Goal: Find contact information: Find contact information

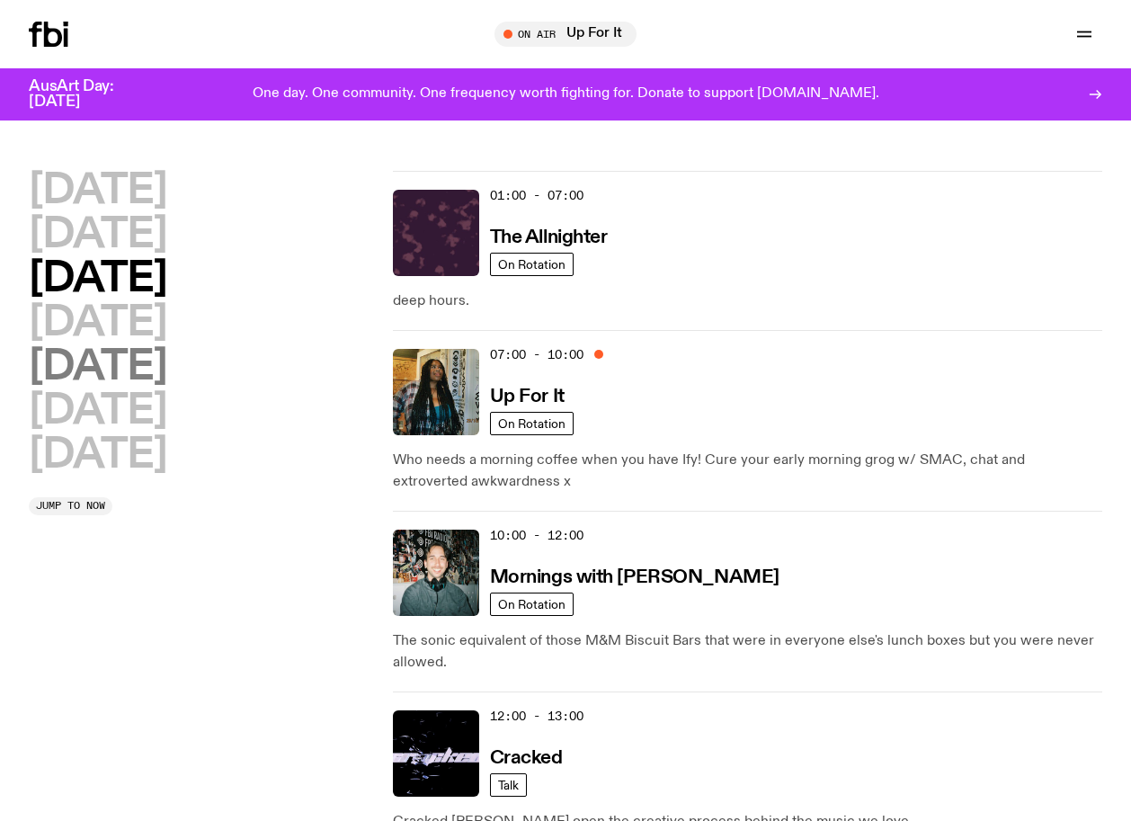
click at [112, 362] on h2 "[DATE]" at bounding box center [98, 367] width 138 height 40
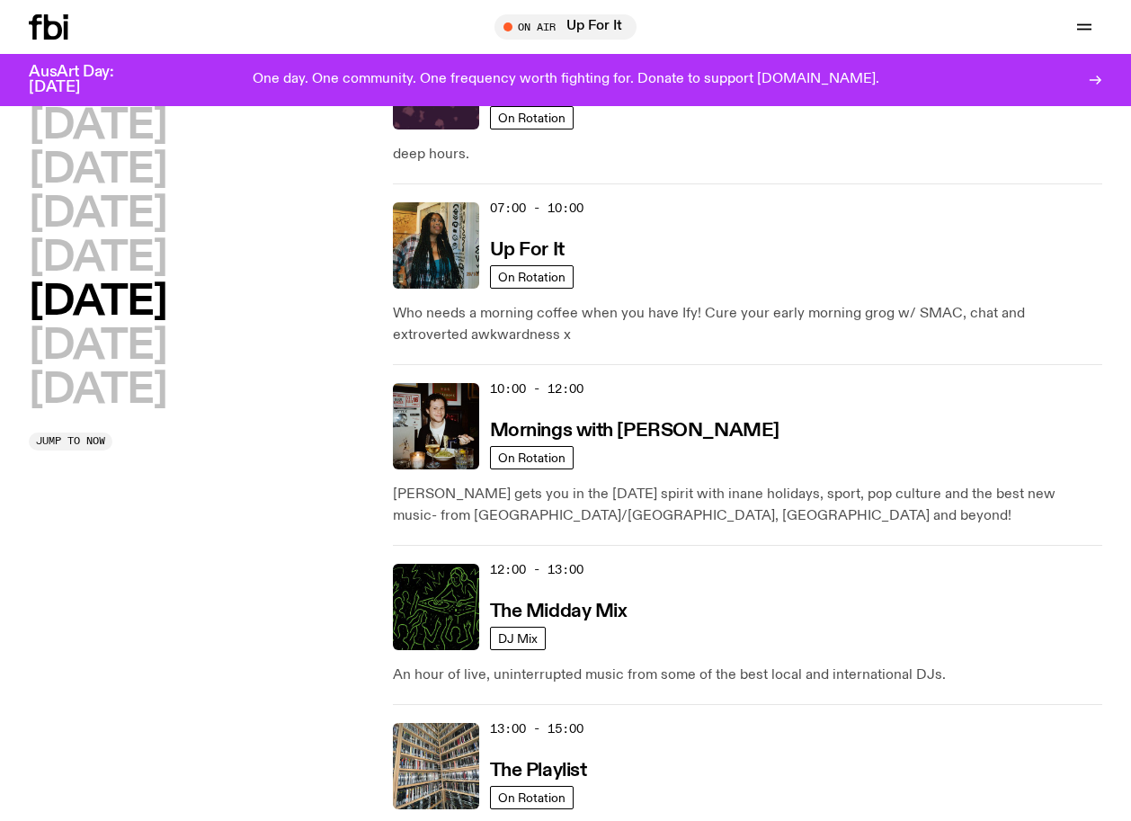
scroll to position [133, 0]
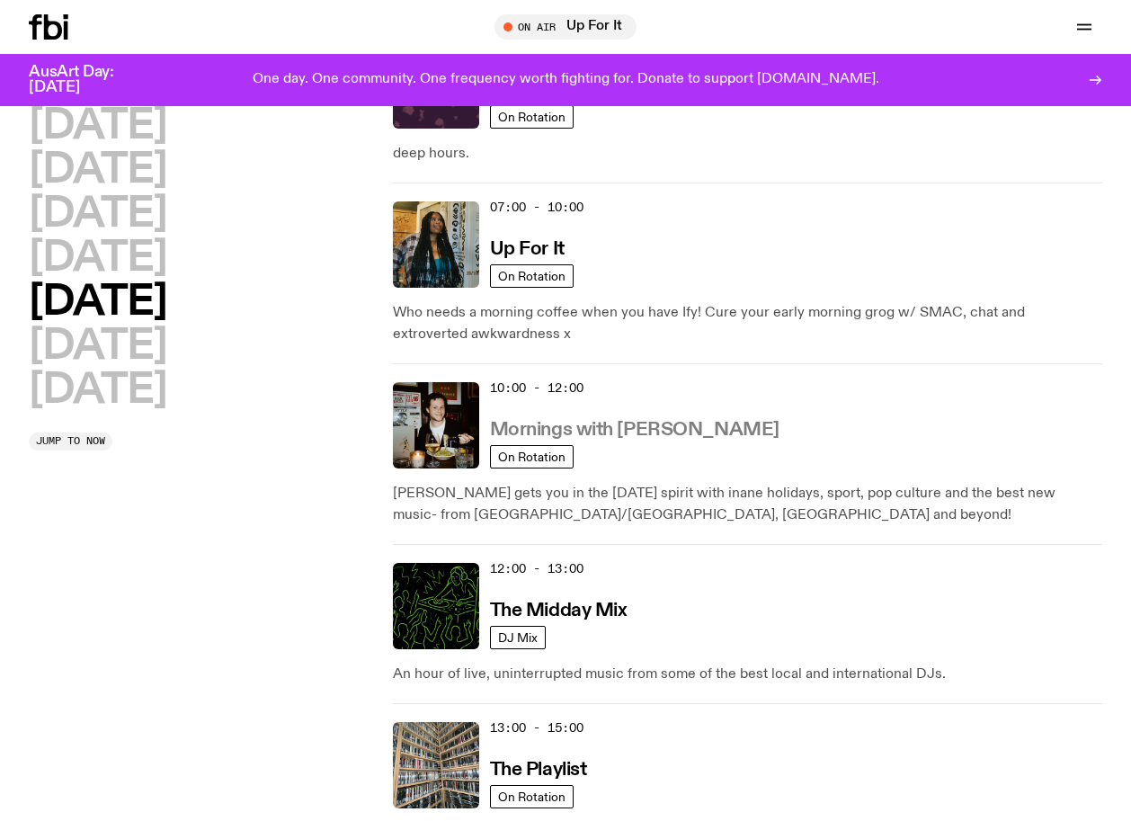
click at [597, 427] on h3 "Mornings with [PERSON_NAME]" at bounding box center [635, 430] width 290 height 19
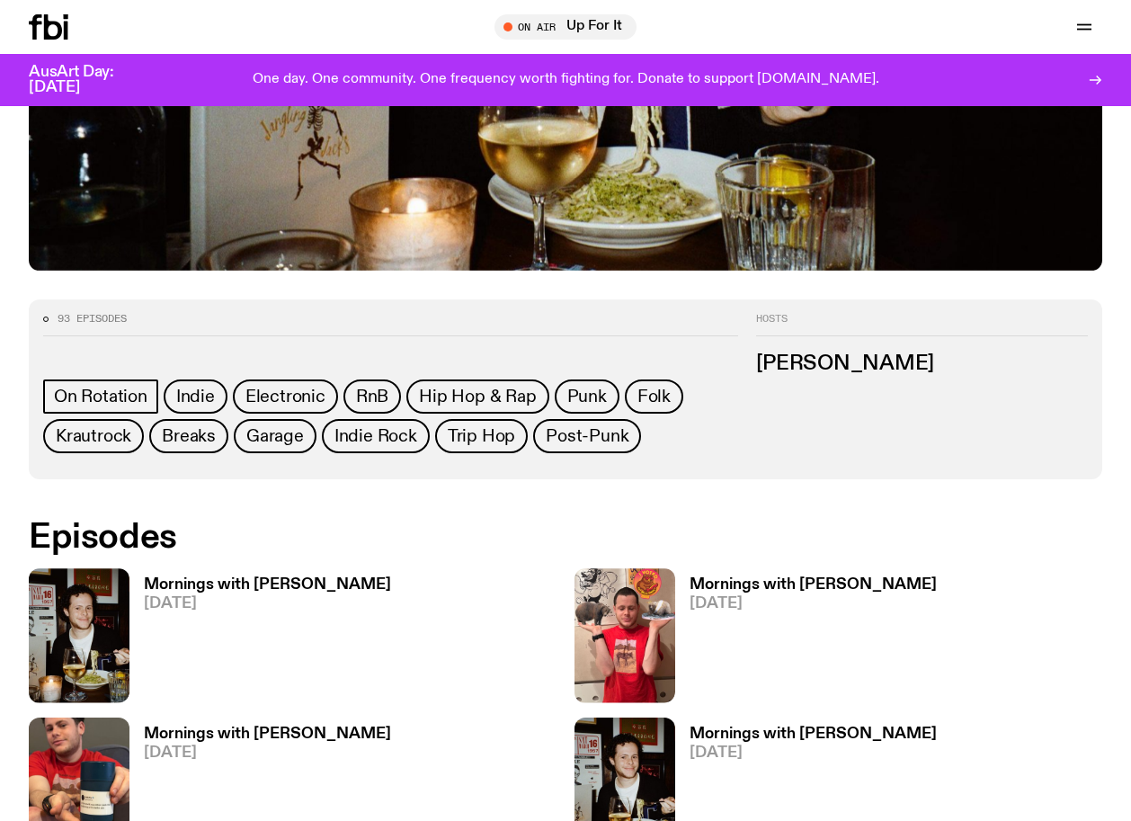
scroll to position [712, 0]
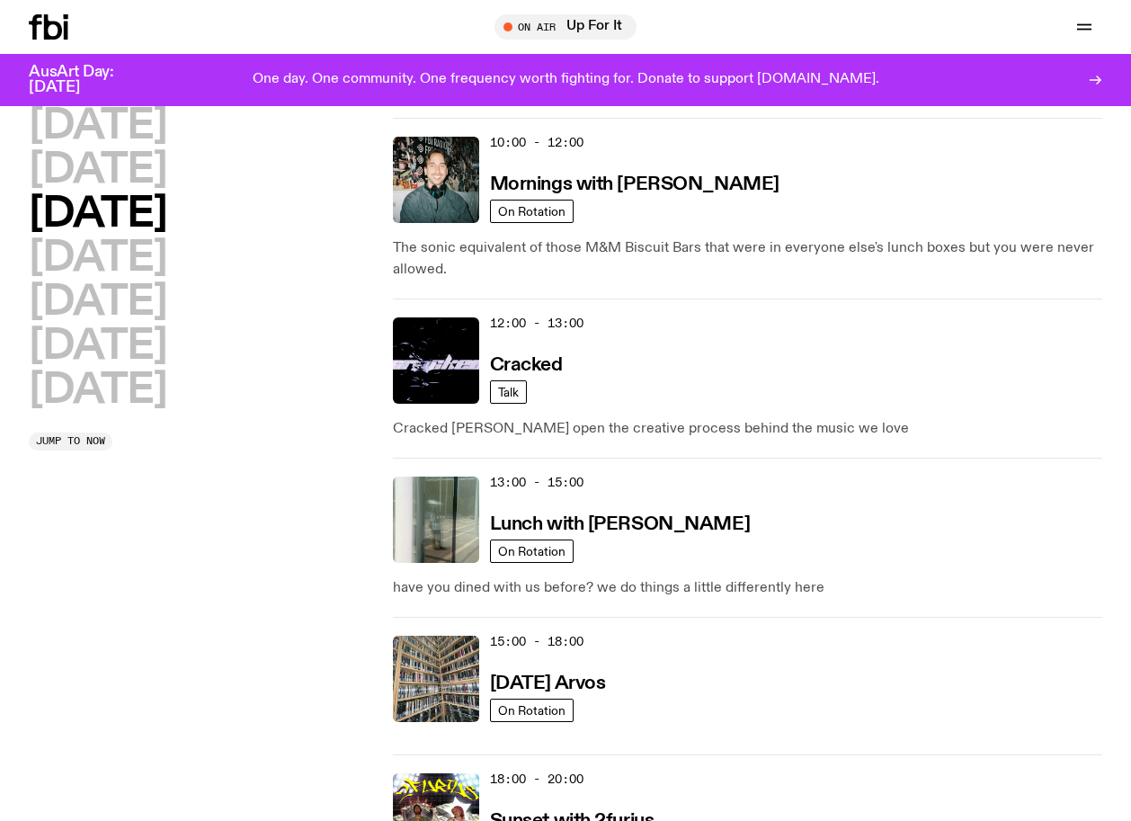
scroll to position [382, 0]
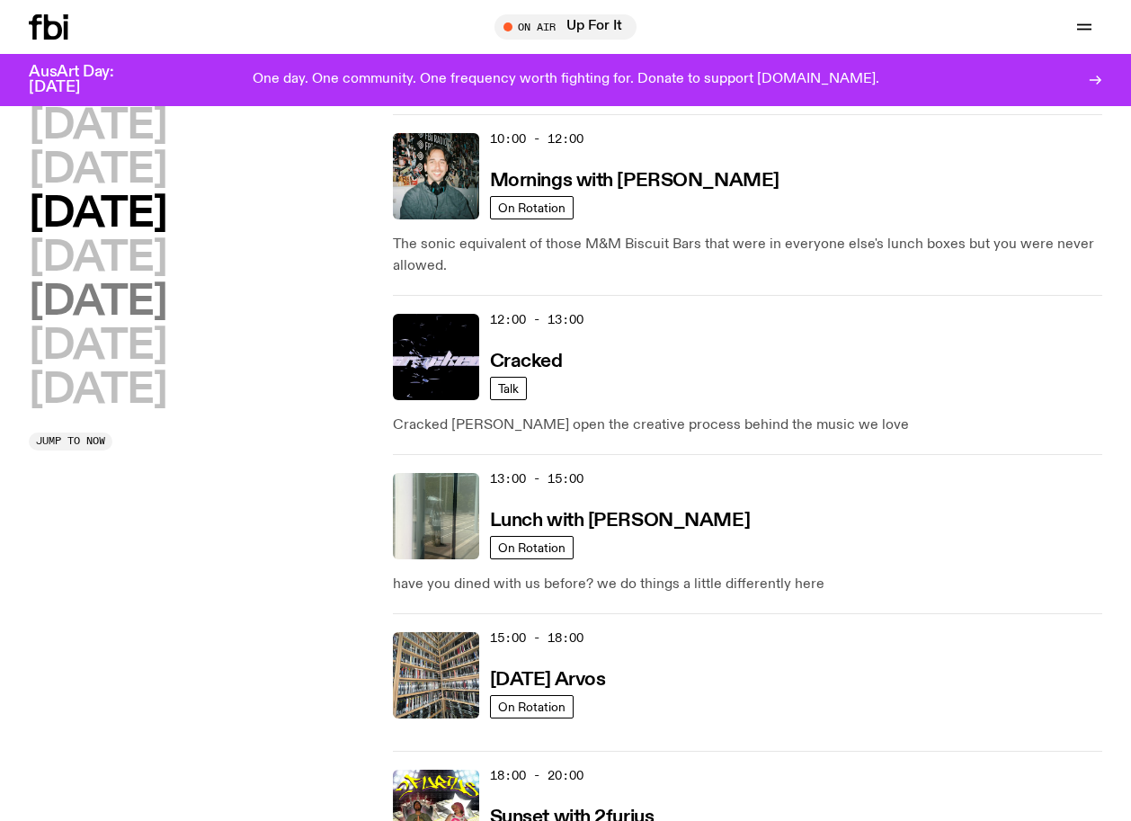
click at [135, 314] on h2 "[DATE]" at bounding box center [98, 302] width 138 height 40
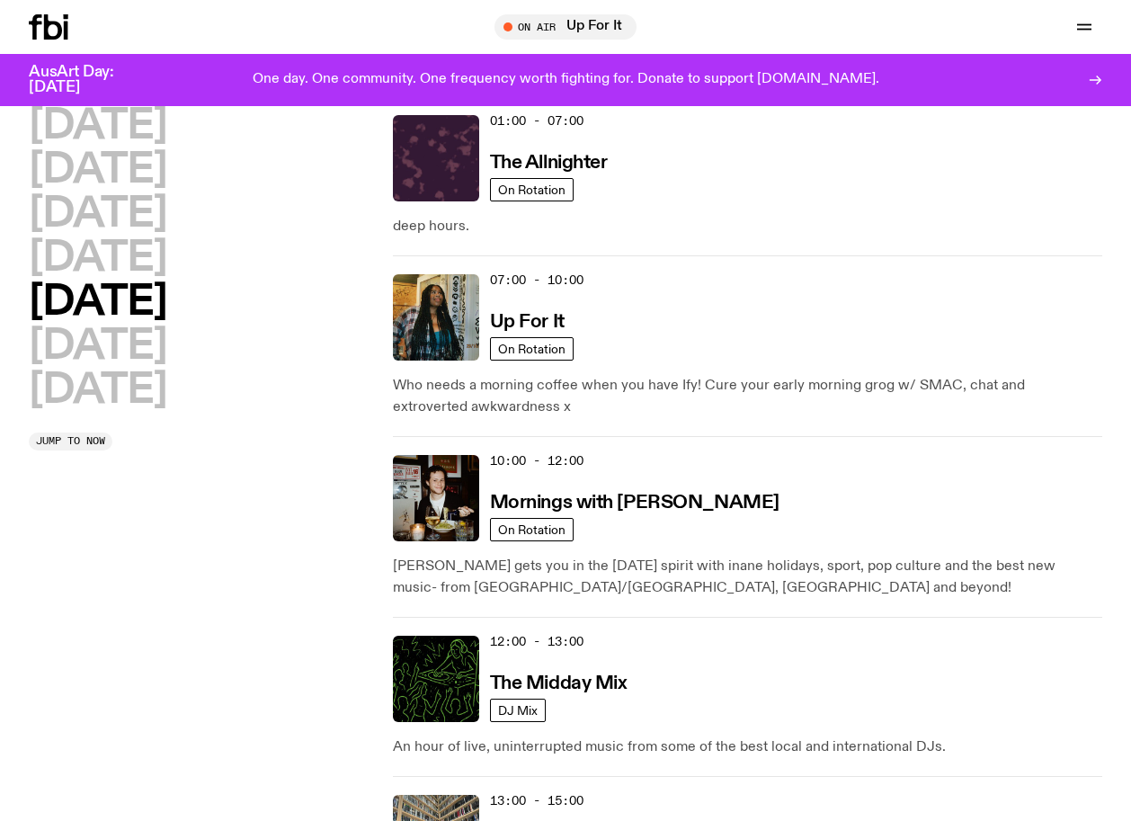
scroll to position [50, 0]
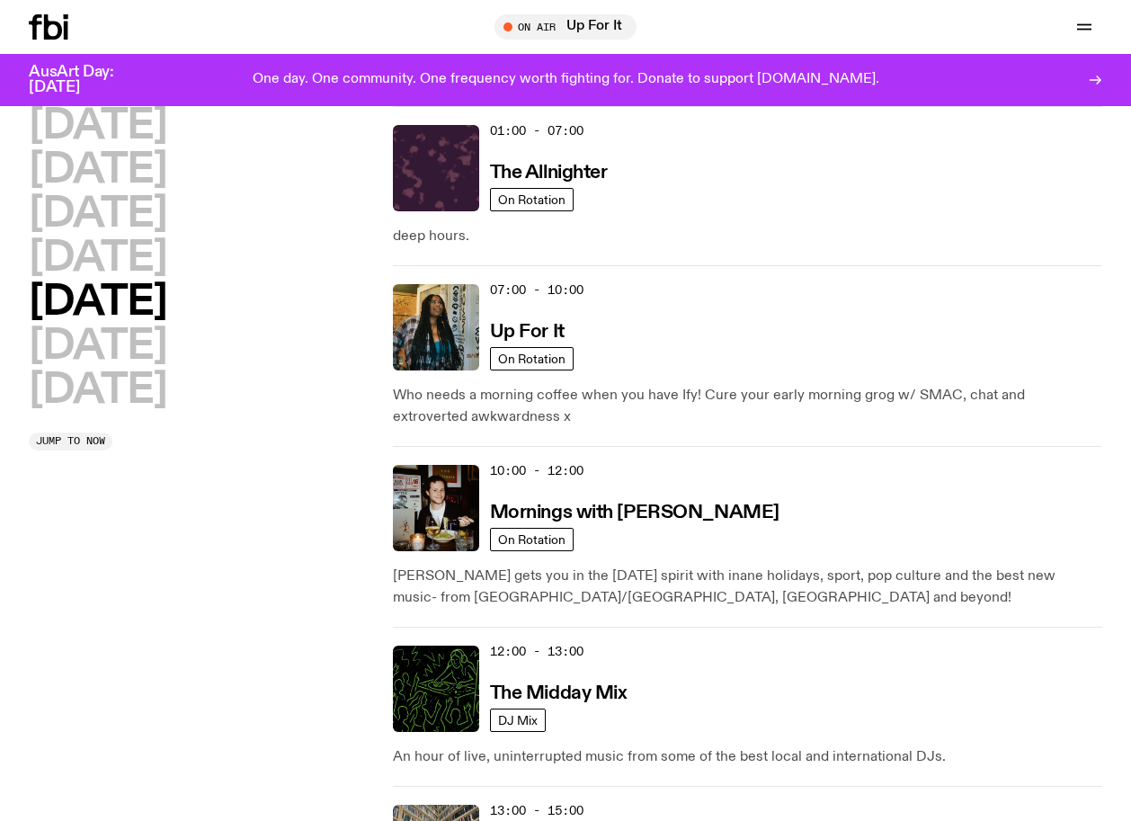
click at [118, 309] on h2 "[DATE]" at bounding box center [98, 302] width 138 height 40
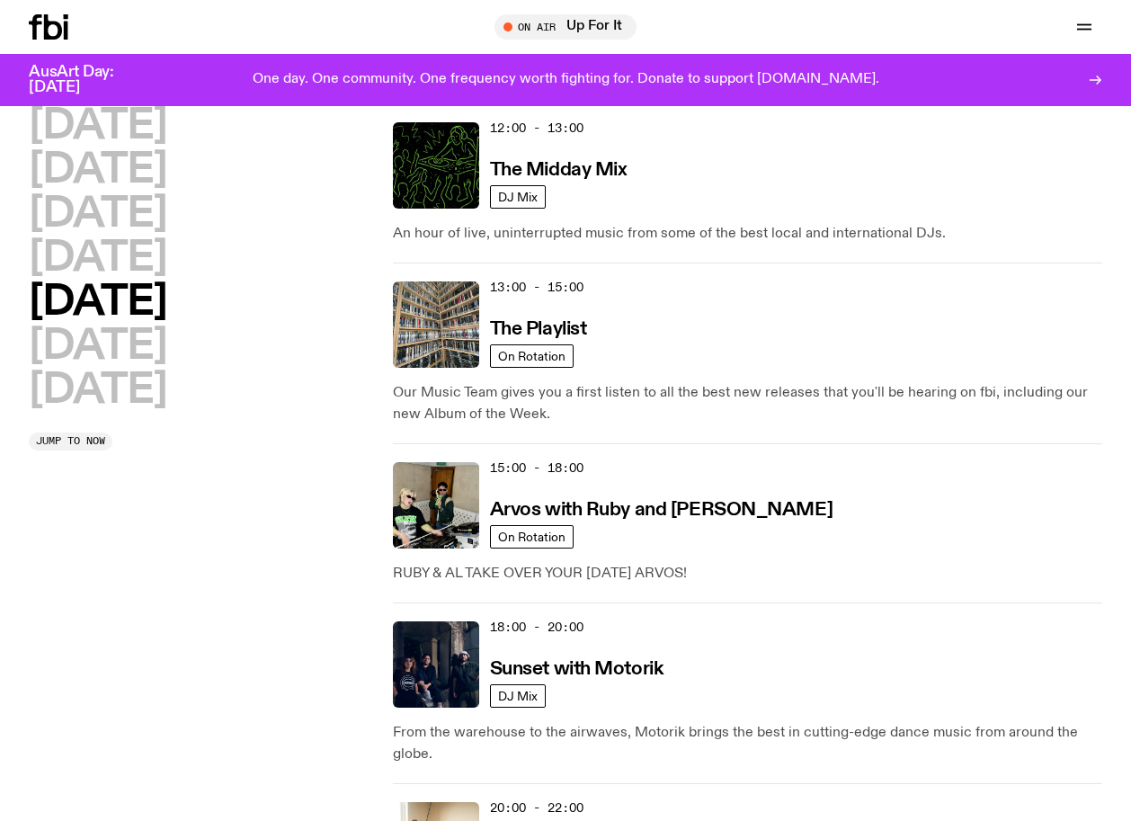
scroll to position [577, 0]
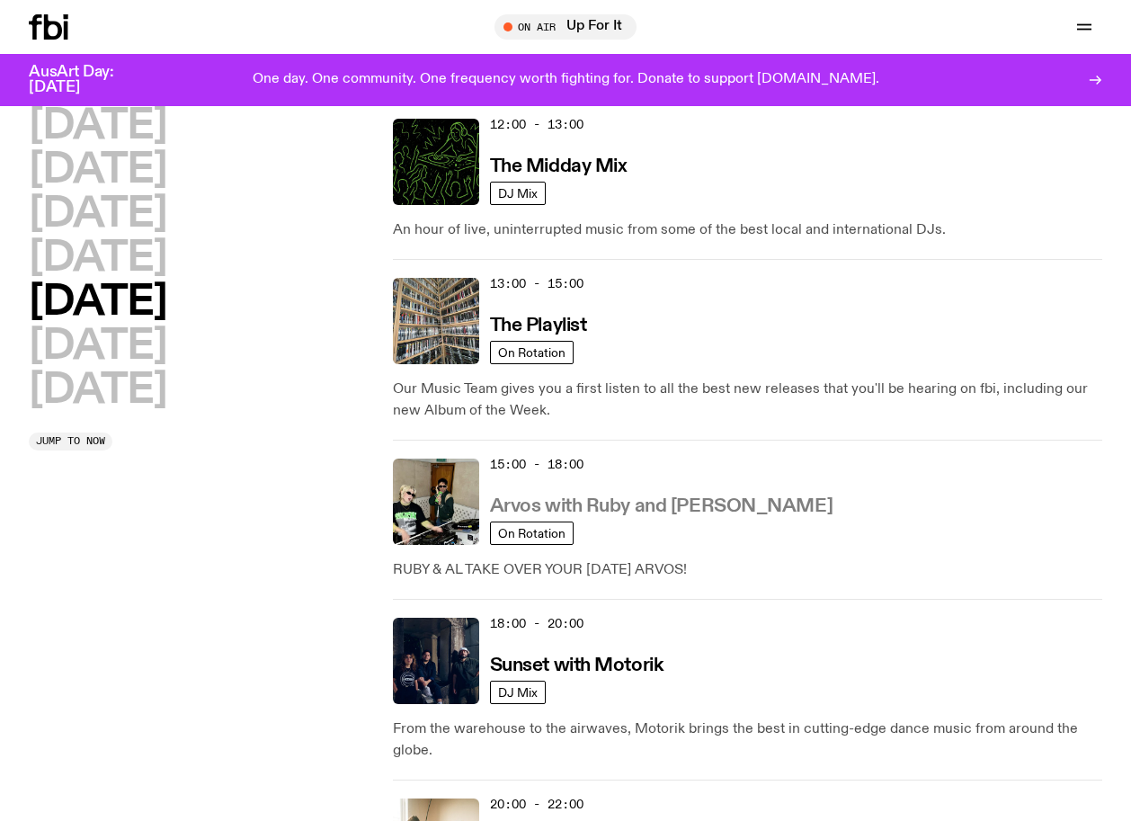
click at [573, 505] on h3 "Arvos with Ruby and [PERSON_NAME]" at bounding box center [661, 506] width 343 height 19
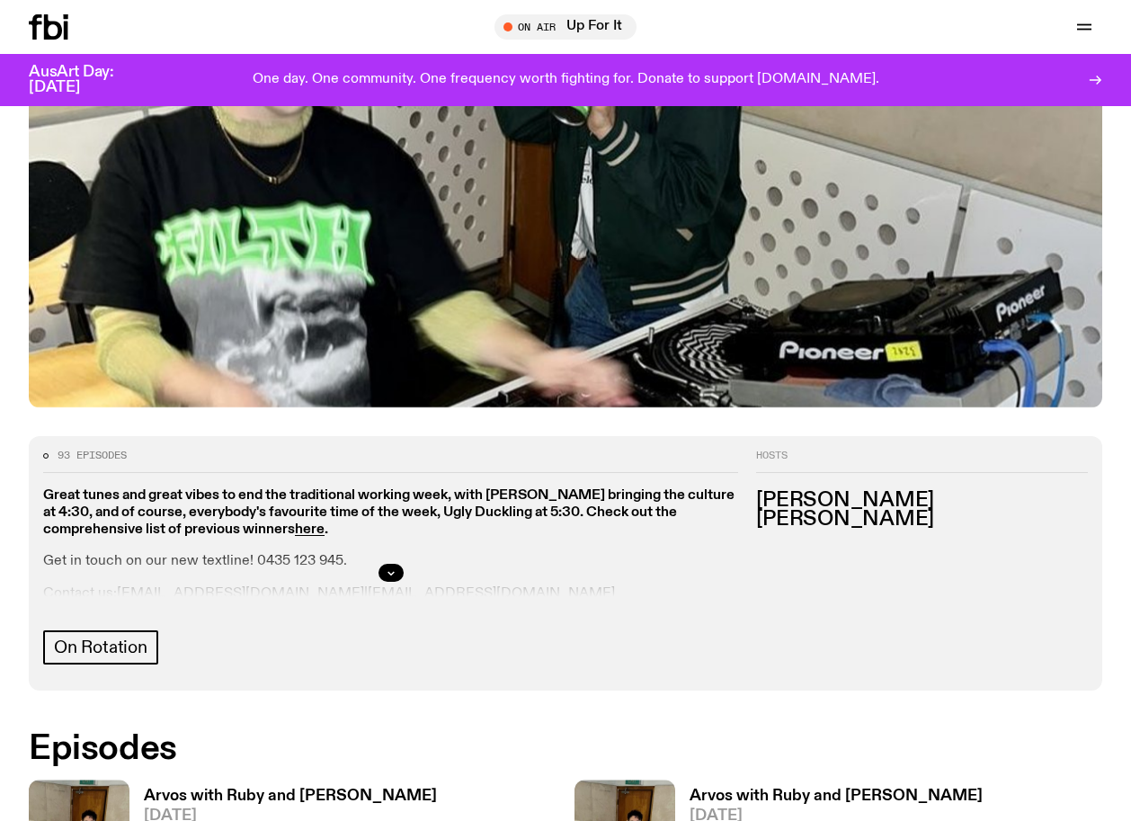
scroll to position [600, 0]
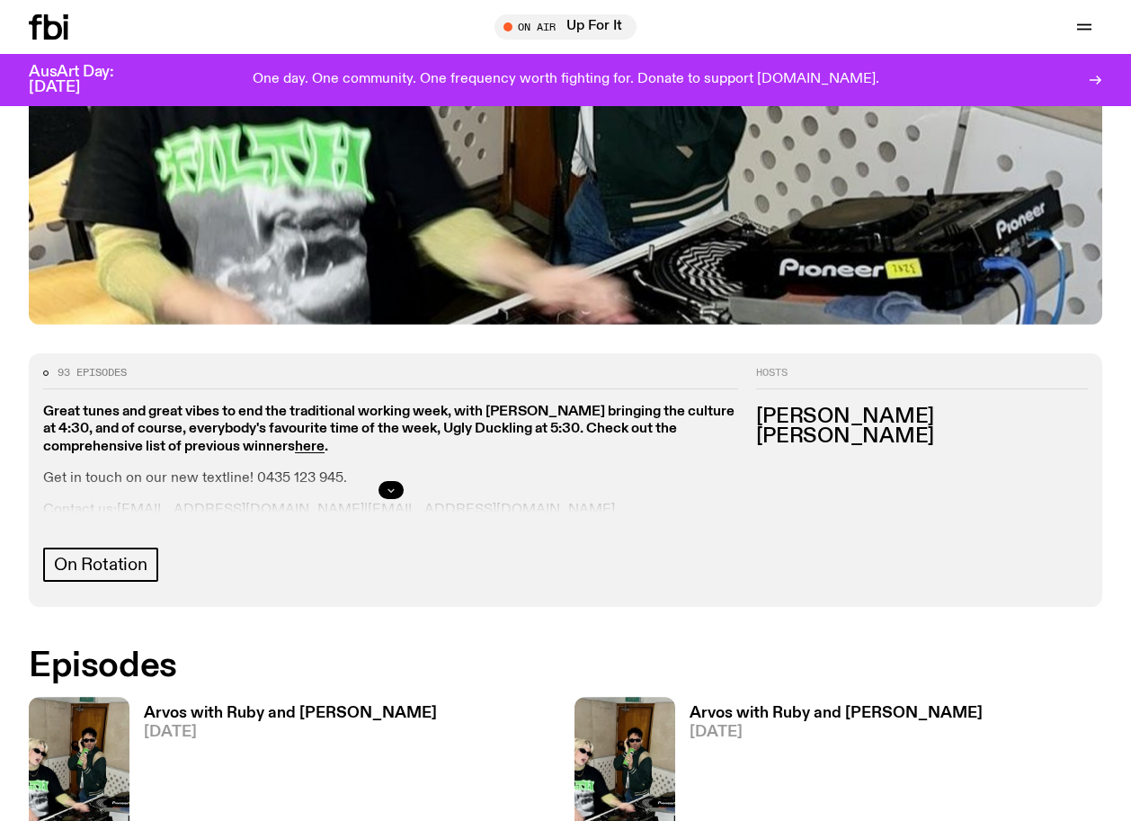
click at [384, 481] on button "button" at bounding box center [391, 490] width 25 height 18
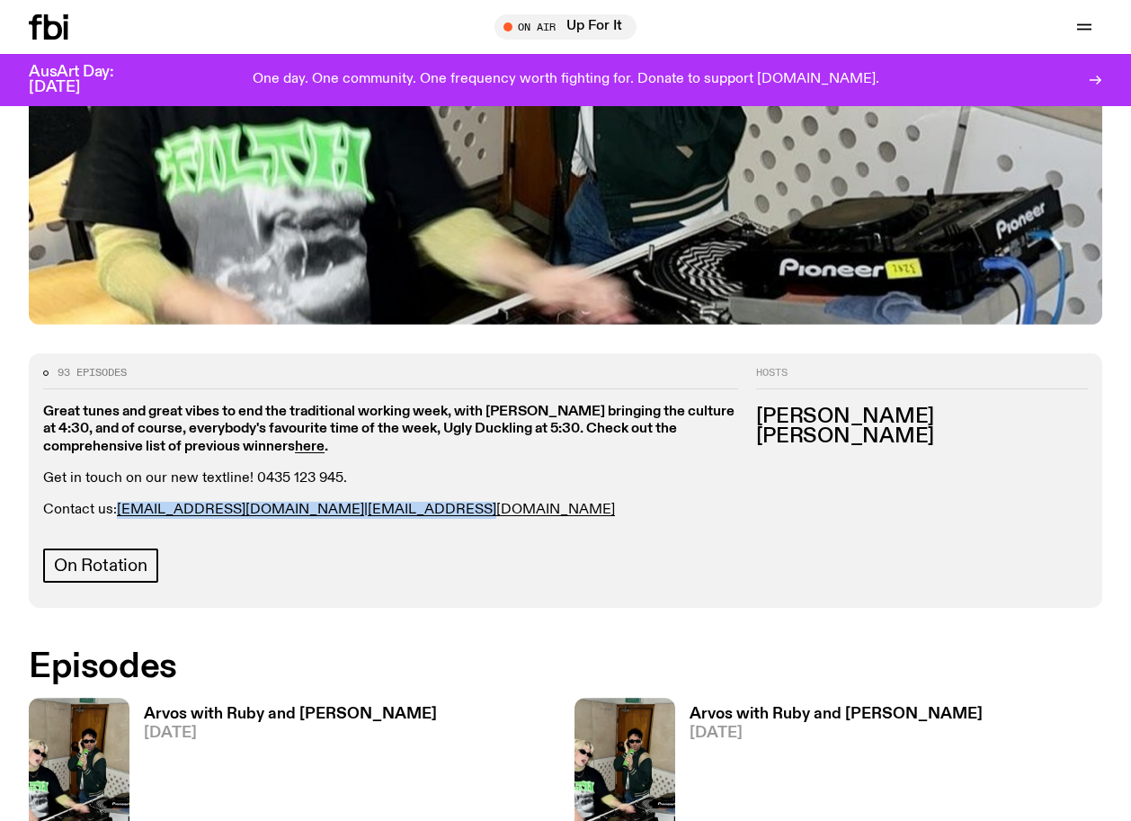
drag, startPoint x: 371, startPoint y: 441, endPoint x: 117, endPoint y: 440, distance: 254.5
click at [117, 502] on p "Contact us: [PERSON_NAME][EMAIL_ADDRESS][DOMAIN_NAME] | [EMAIL_ADDRESS][DOMAIN_…" at bounding box center [390, 510] width 695 height 17
copy p "[EMAIL_ADDRESS][DOMAIN_NAME] | [EMAIL_ADDRESS][DOMAIN_NAME]"
